Goal: Task Accomplishment & Management: Understand process/instructions

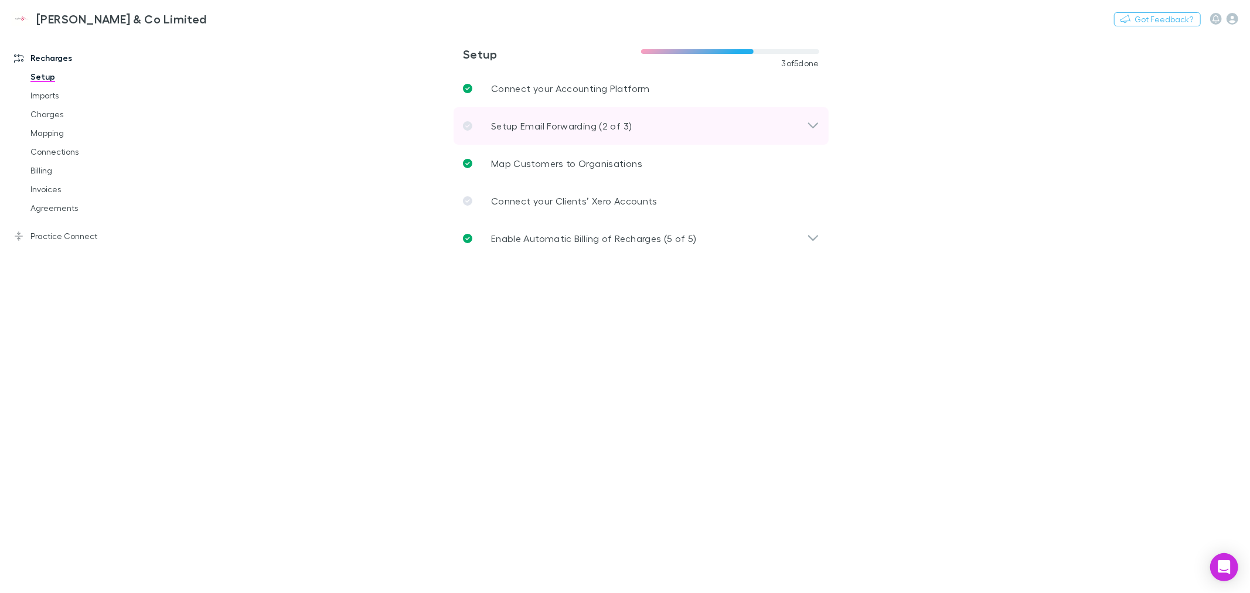
click at [557, 123] on p "Setup Email Forwarding (2 of 3)" at bounding box center [561, 126] width 141 height 14
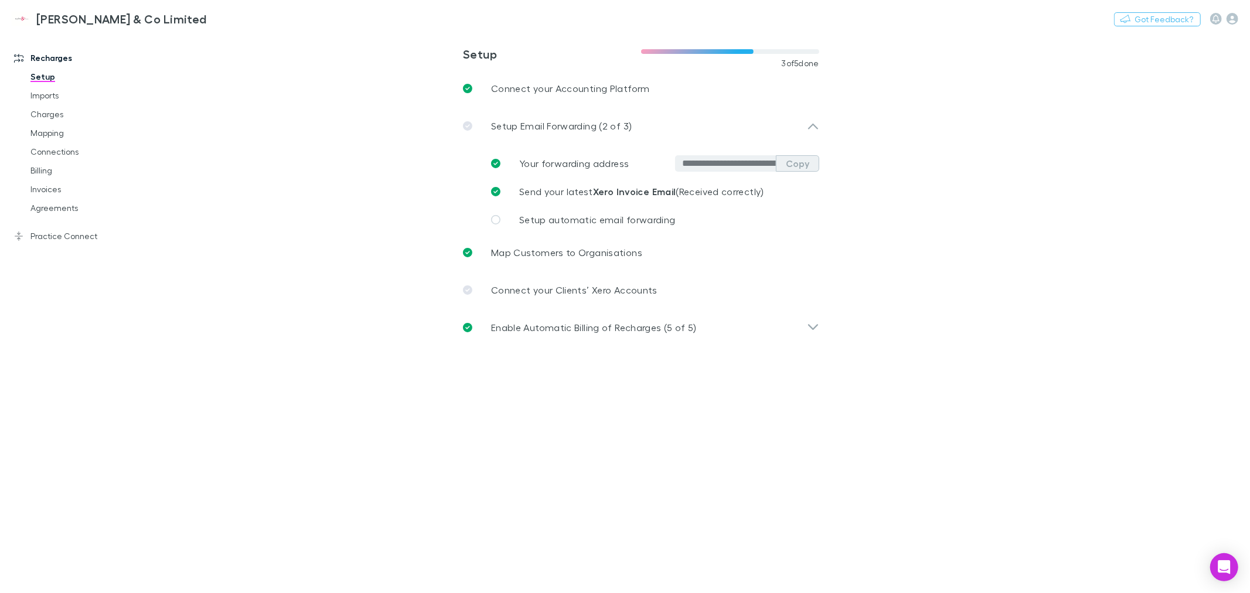
click at [800, 160] on button "Copy" at bounding box center [797, 163] width 43 height 16
click at [698, 192] on span "Send your latest Xero Invoice Email (Received correctly)" at bounding box center [641, 191] width 245 height 11
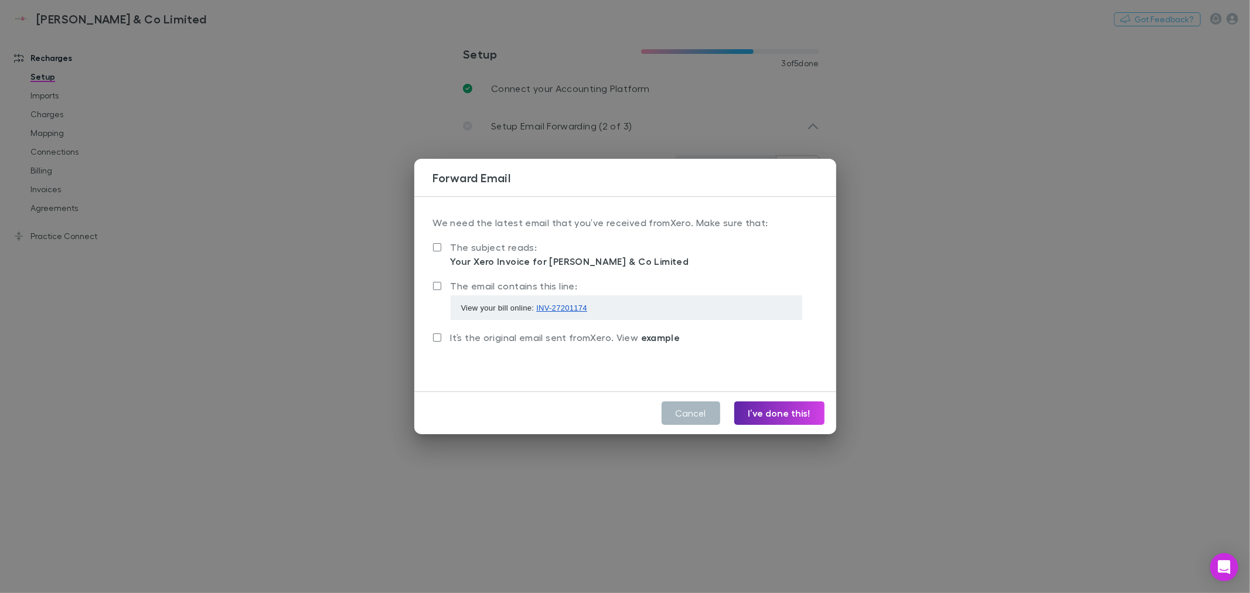
click at [700, 411] on button "Cancel" at bounding box center [691, 412] width 59 height 23
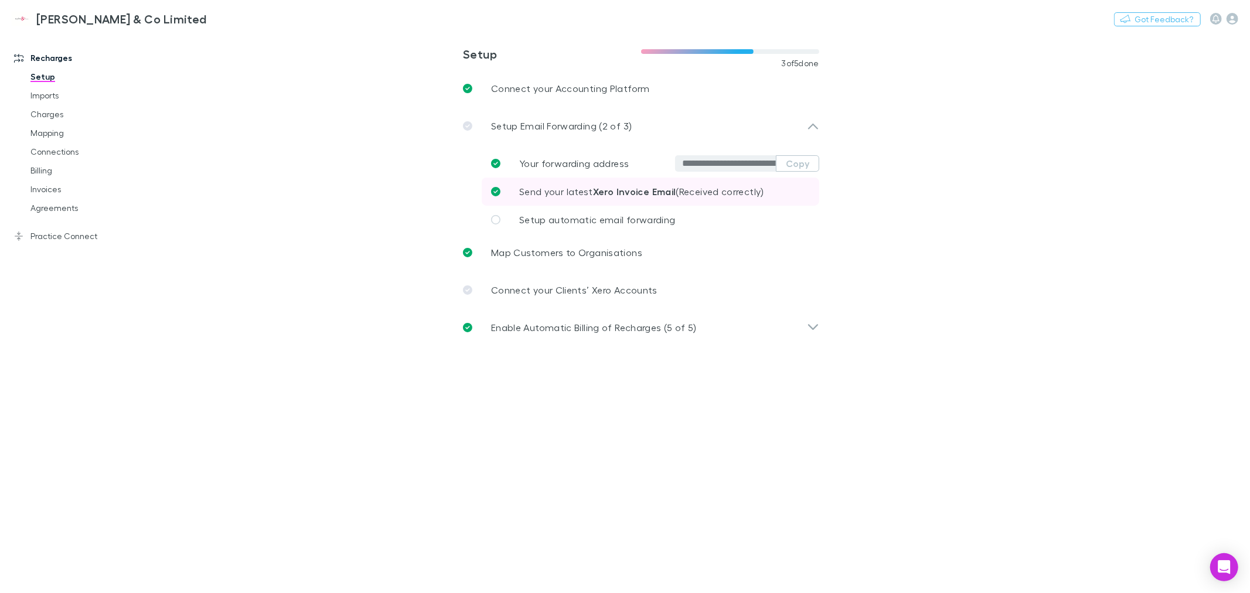
click at [627, 186] on strong "Xero Invoice Email" at bounding box center [634, 192] width 83 height 12
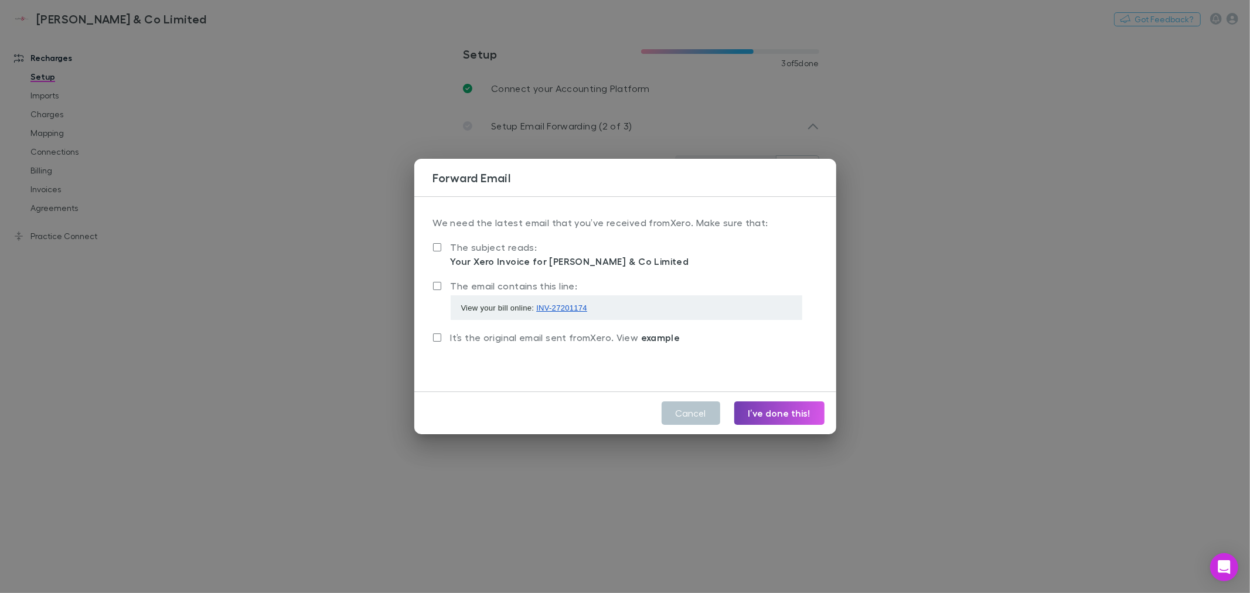
drag, startPoint x: 782, startPoint y: 415, endPoint x: 425, endPoint y: 391, distance: 357.6
click at [425, 392] on div "Cancel I’ve done this!" at bounding box center [625, 413] width 422 height 42
click at [549, 370] on div "We need the latest email that you’ve received from Xero . Make sure that: The s…" at bounding box center [625, 294] width 422 height 196
click at [776, 414] on button "I’ve done this!" at bounding box center [779, 412] width 90 height 23
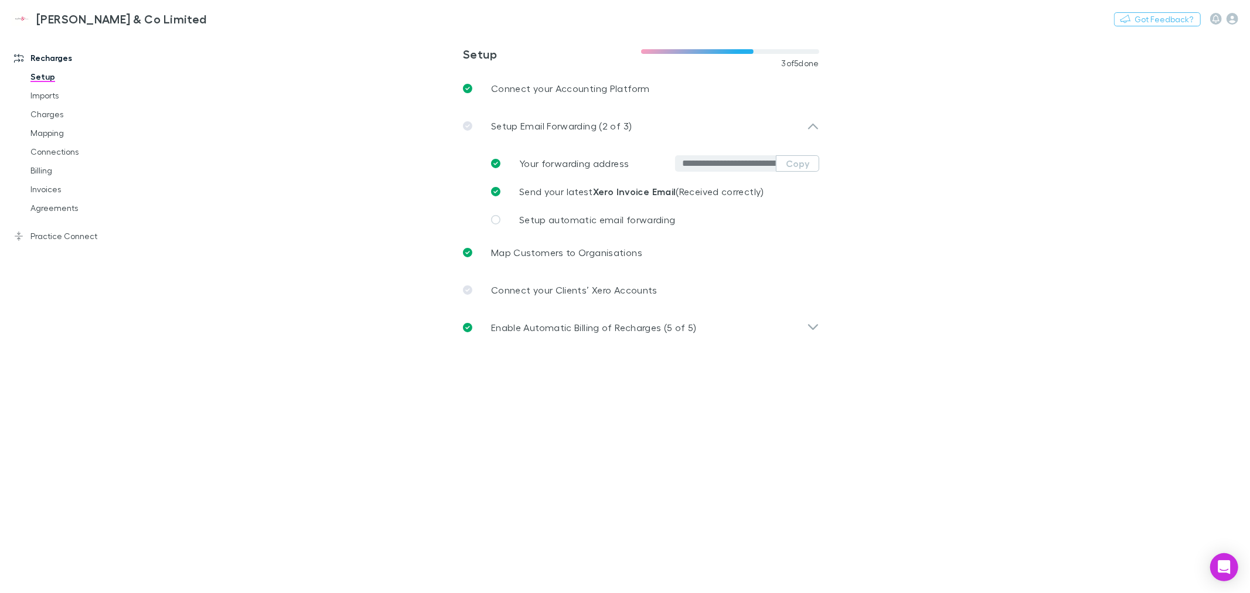
click at [592, 428] on main "**********" at bounding box center [702, 313] width 1096 height 560
